Goal: Task Accomplishment & Management: Manage account settings

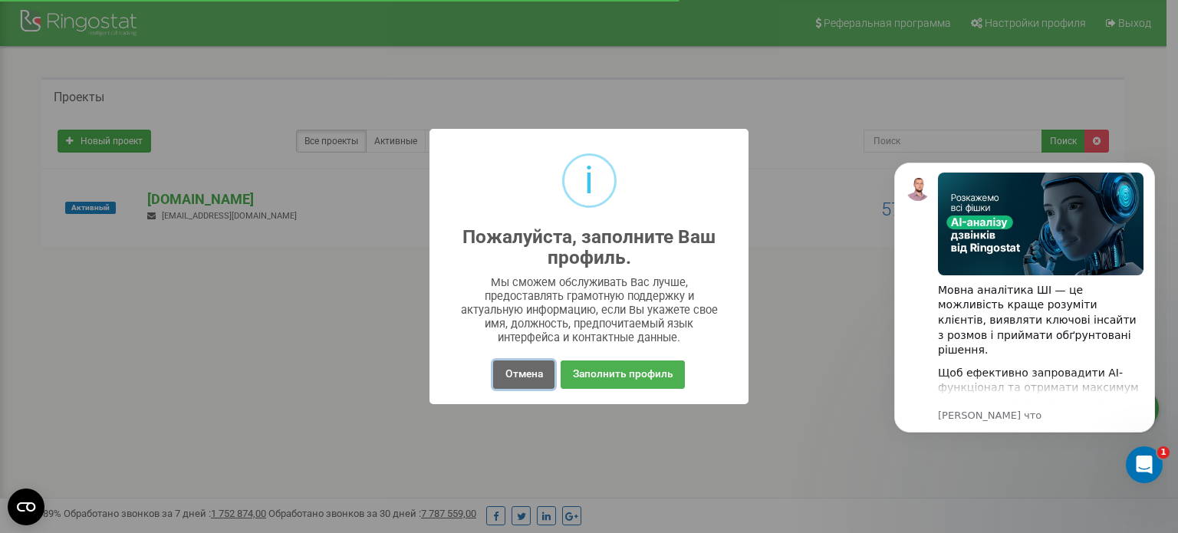
click at [533, 370] on button "Отмена" at bounding box center [523, 375] width 61 height 28
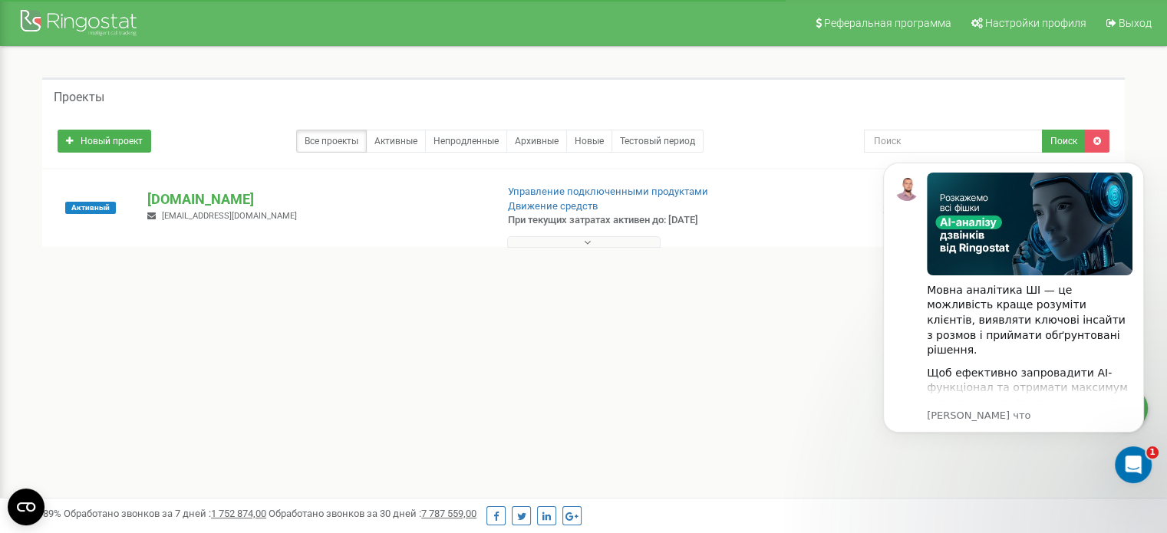
click at [389, 334] on div "Реферальная программа Настройки профиля Выход Проекты Новый проект Все проекты …" at bounding box center [583, 460] width 1167 height 921
click at [213, 199] on p "[DOMAIN_NAME]" at bounding box center [314, 199] width 335 height 20
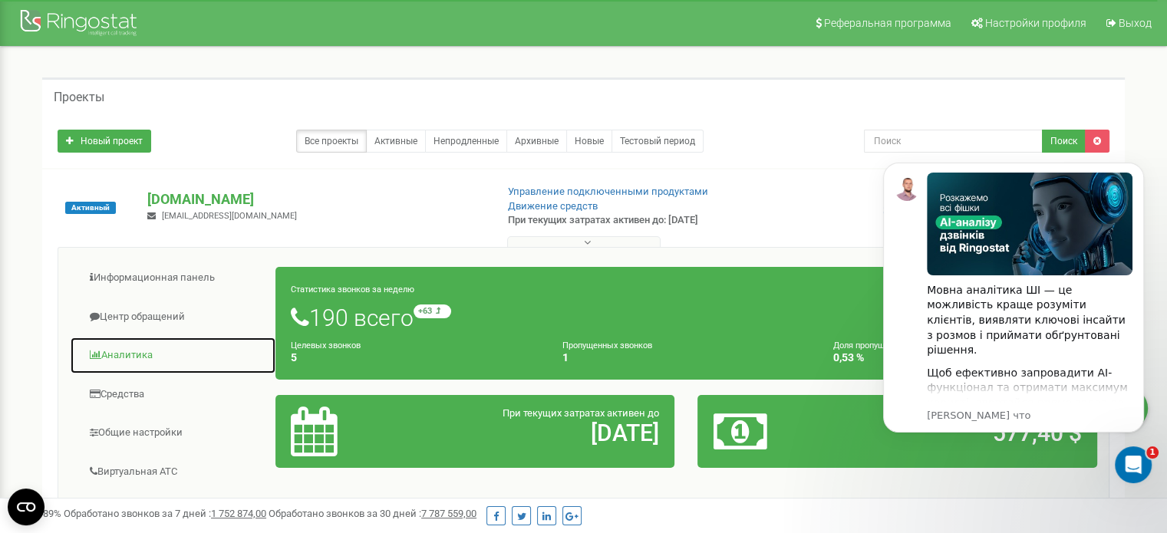
click at [143, 355] on link "Аналитика" at bounding box center [173, 356] width 206 height 38
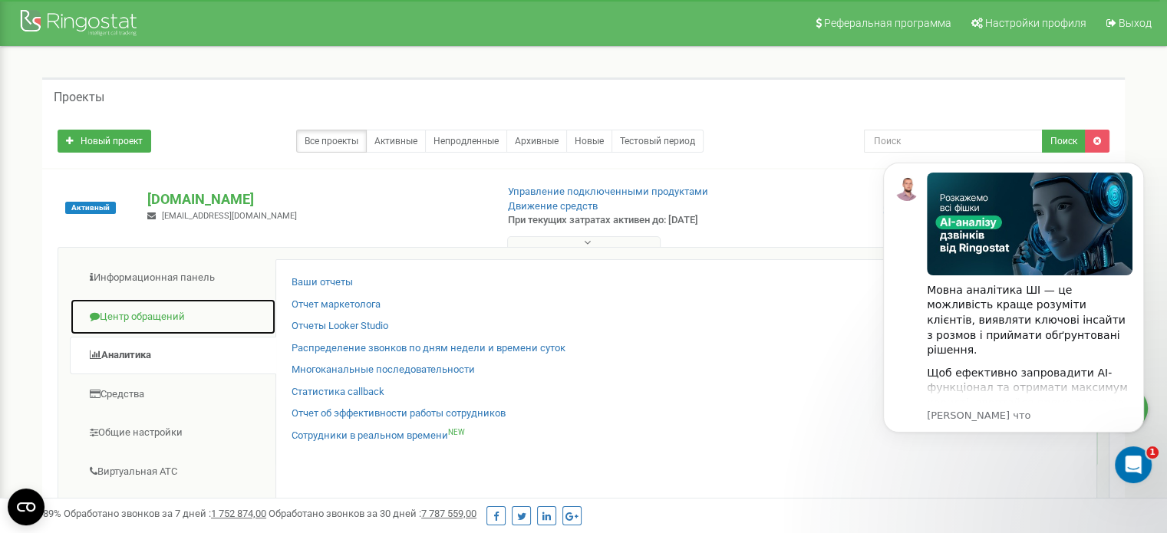
click at [145, 318] on link "Центр обращений" at bounding box center [173, 317] width 206 height 38
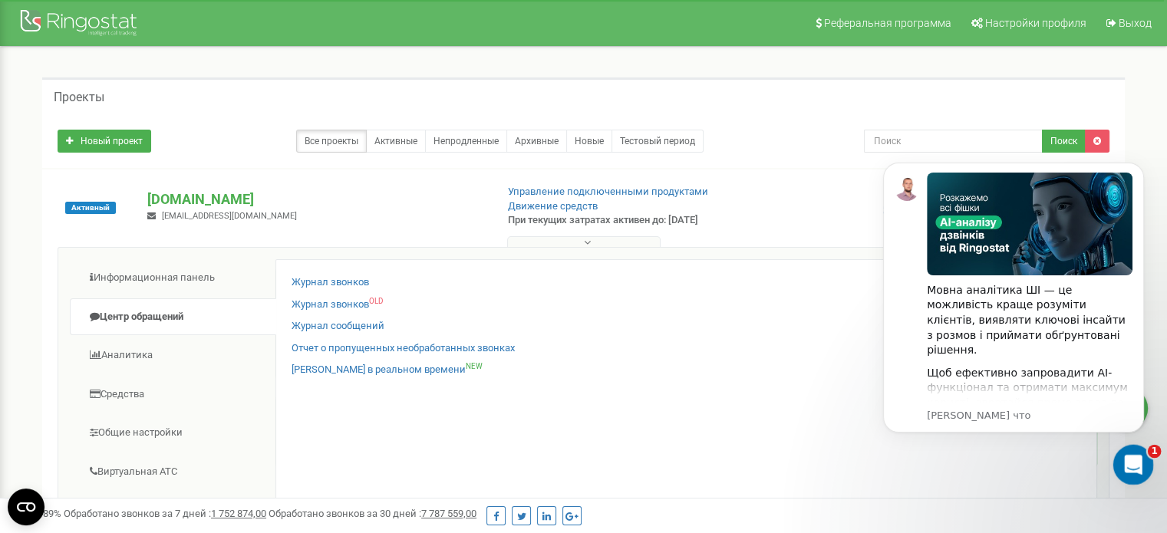
click at [1145, 462] on div "Открыть службу сообщений Intercom" at bounding box center [1131, 462] width 51 height 51
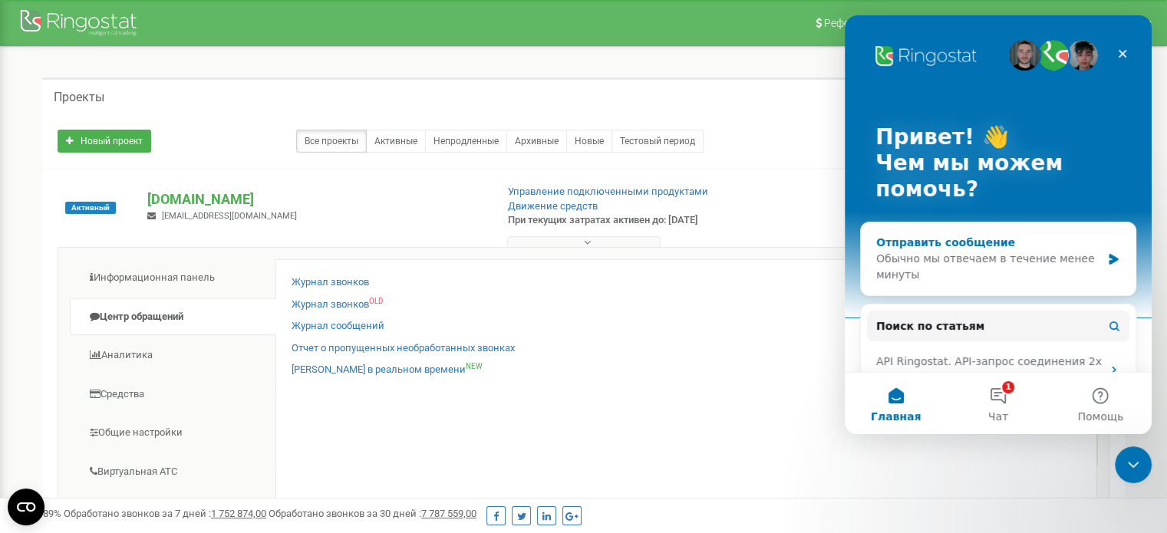
click at [1012, 258] on div "Обычно мы отвечаем в течение менее минуты" at bounding box center [988, 267] width 225 height 32
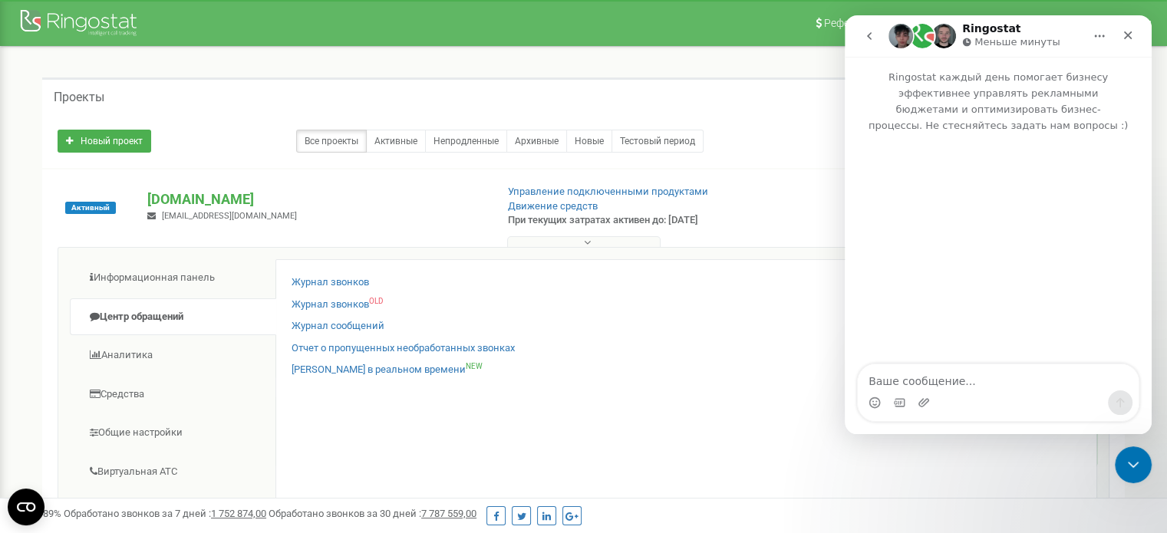
click at [867, 36] on icon "go back" at bounding box center [869, 36] width 5 height 8
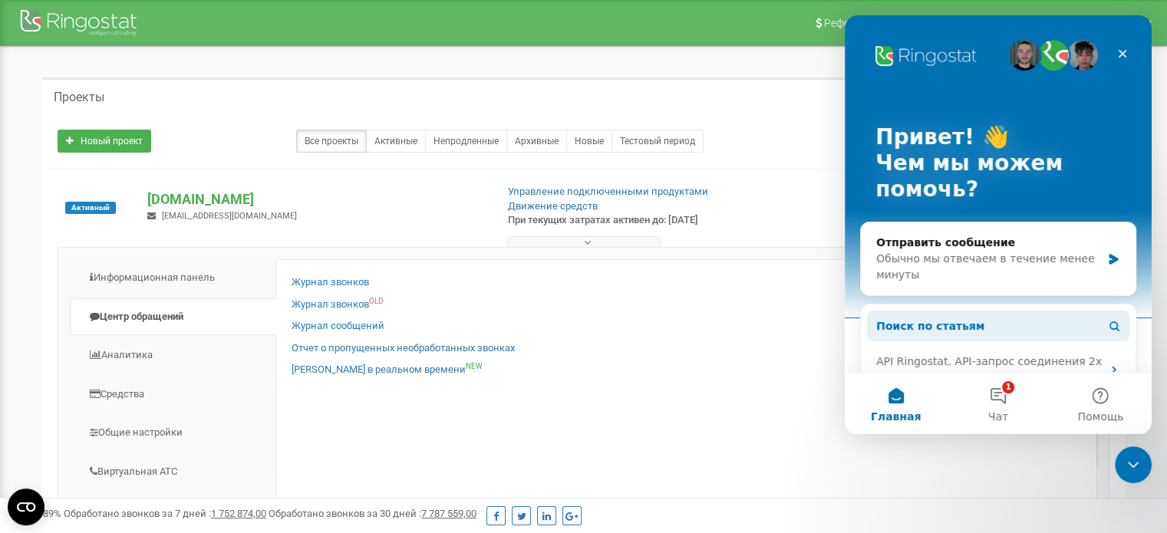
scroll to position [302, 0]
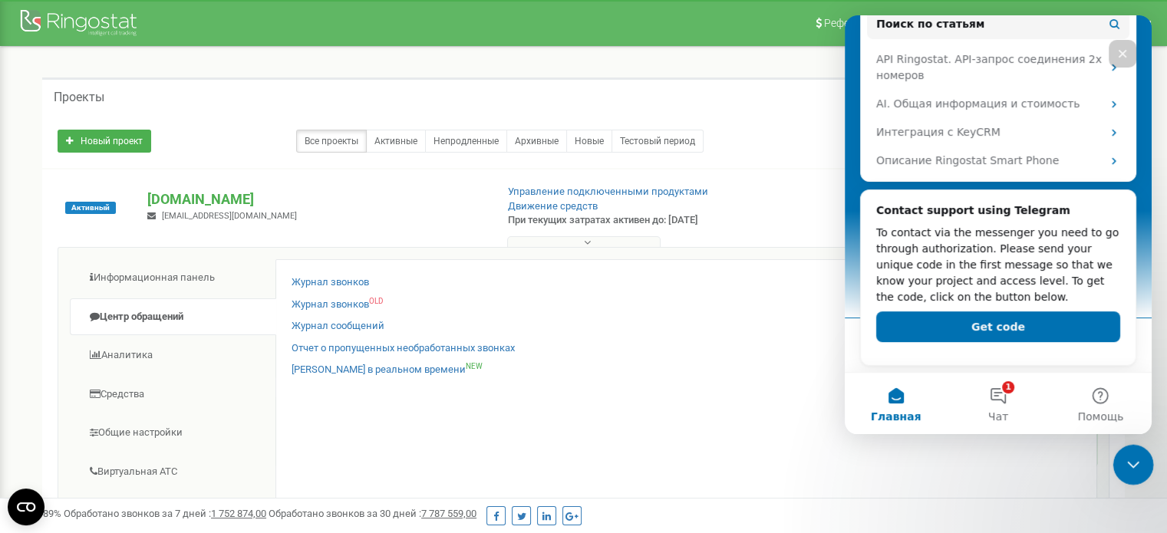
drag, startPoint x: 1130, startPoint y: 462, endPoint x: 1995, endPoint y: 889, distance: 964.5
click at [1131, 462] on icon "Закрыть службу сообщений Intercom" at bounding box center [1131, 462] width 18 height 18
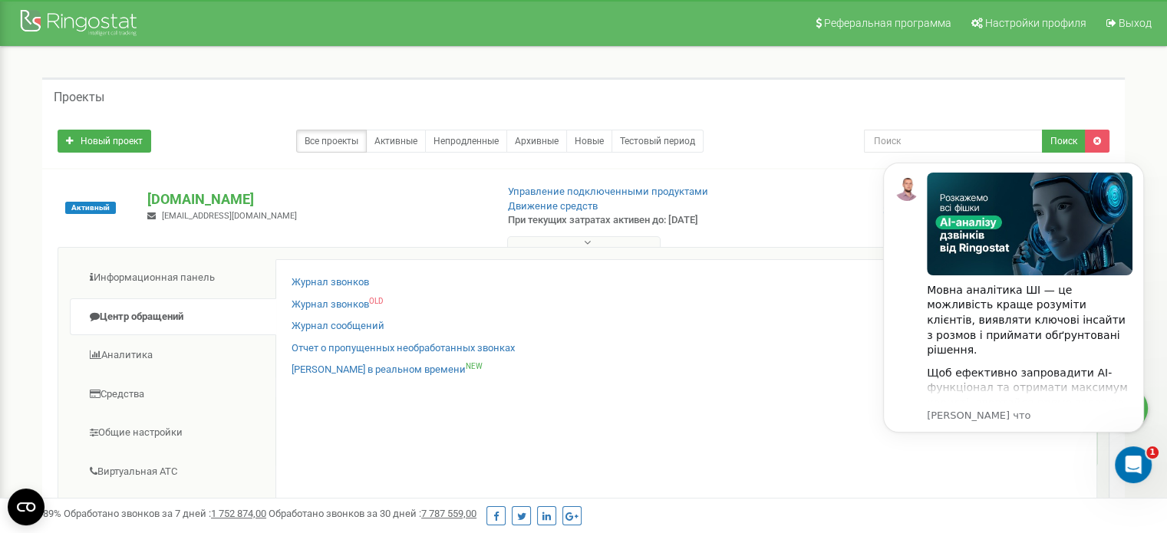
scroll to position [0, 0]
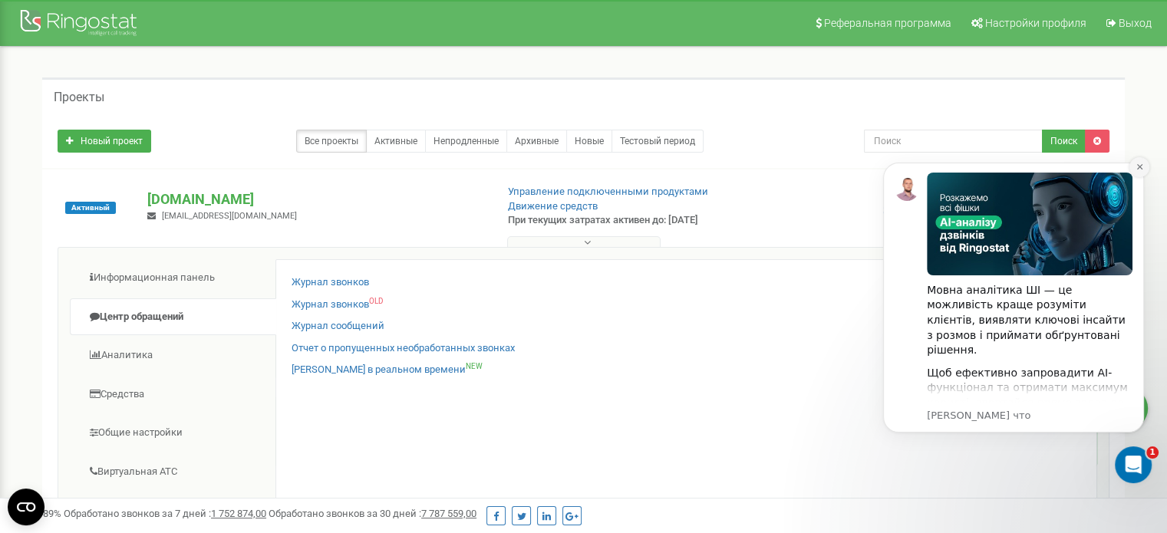
click at [1145, 166] on button "Dismiss notification" at bounding box center [1139, 167] width 20 height 20
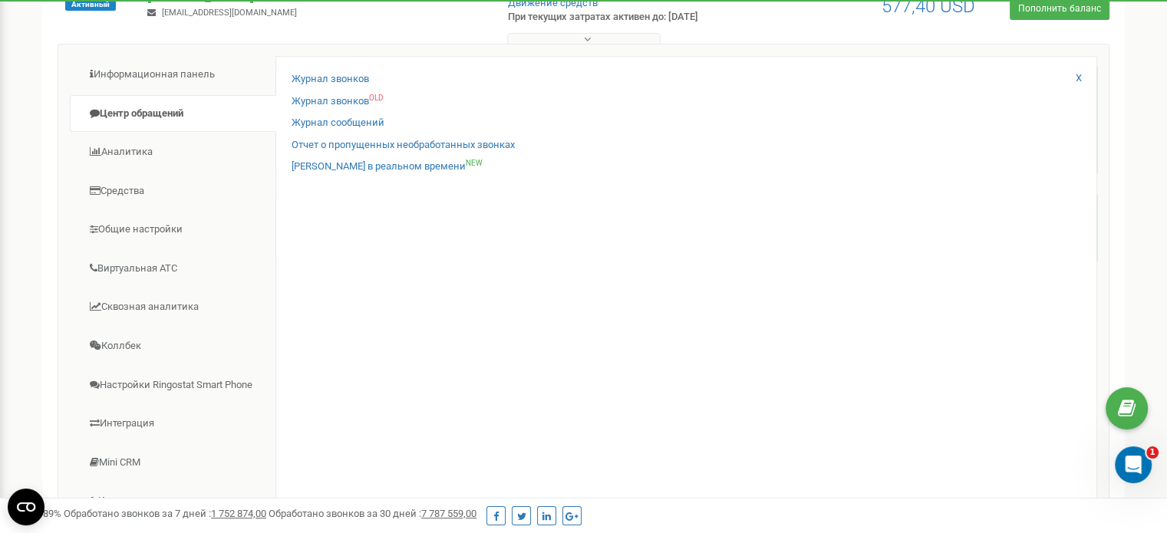
scroll to position [204, 0]
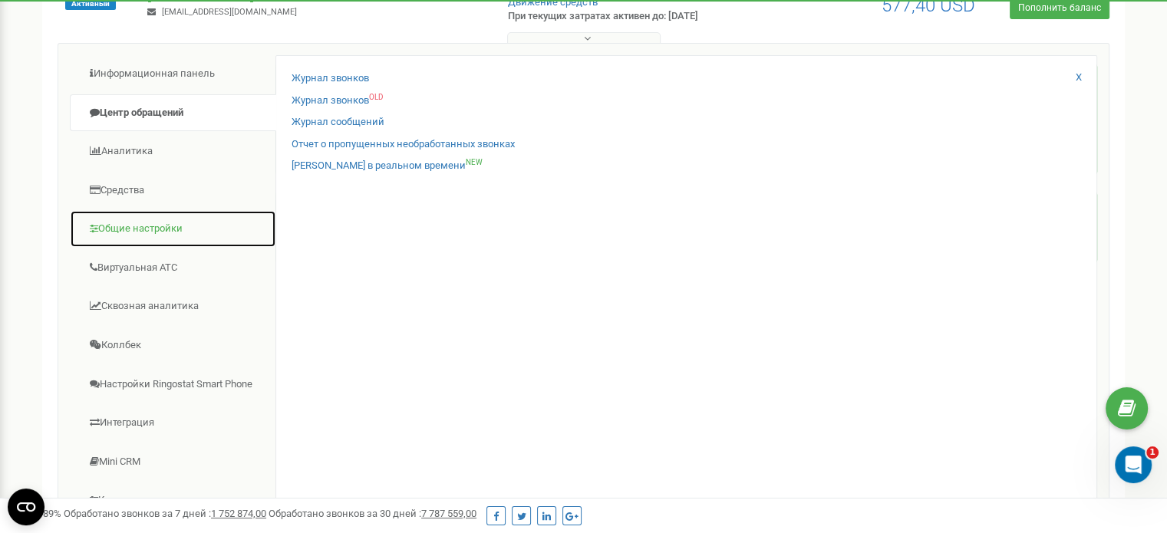
click at [117, 225] on link "Общие настройки" at bounding box center [173, 229] width 206 height 38
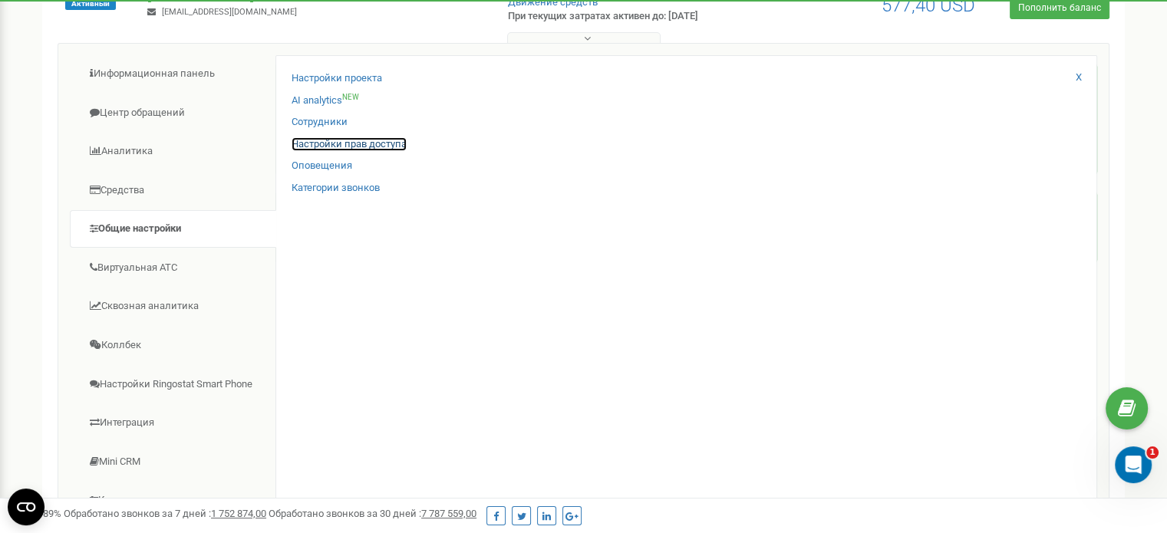
click at [313, 143] on link "Настройки прав доступа" at bounding box center [349, 144] width 115 height 15
